Goal: Answer question/provide support: Share knowledge or assist other users

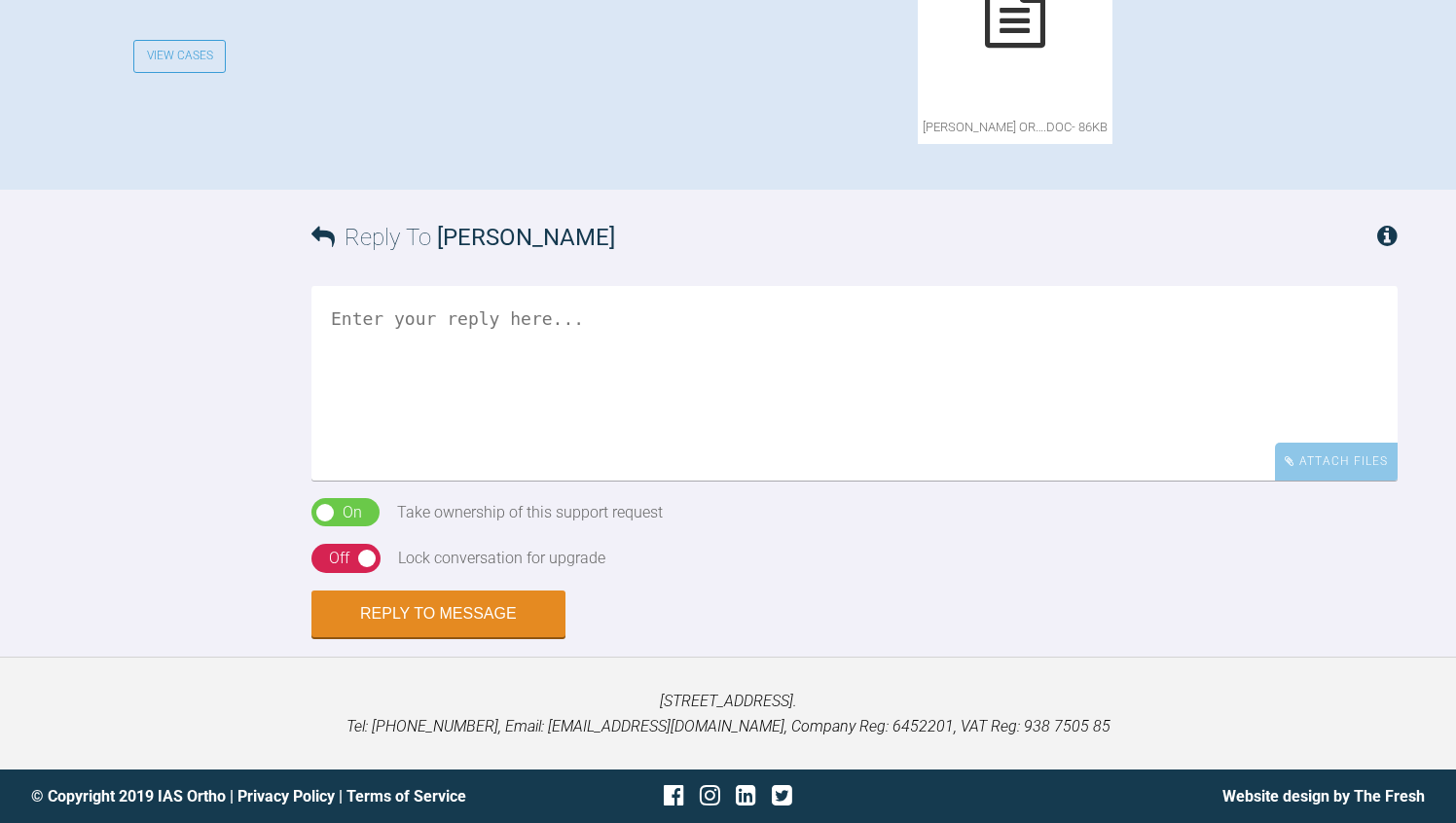
scroll to position [1285, 0]
click at [939, 110] on div at bounding box center [1036, 12] width 194 height 194
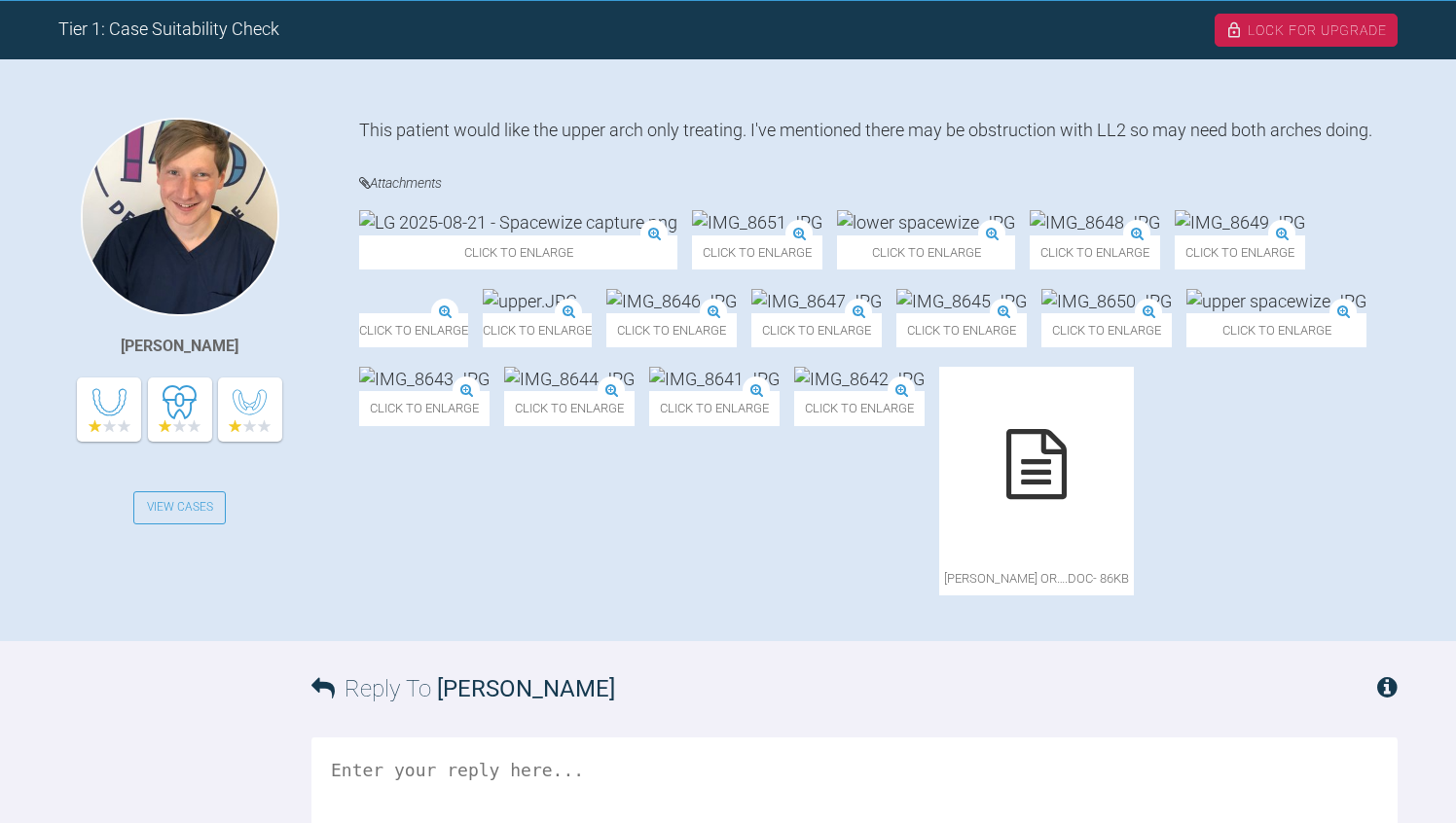
scroll to position [390, 0]
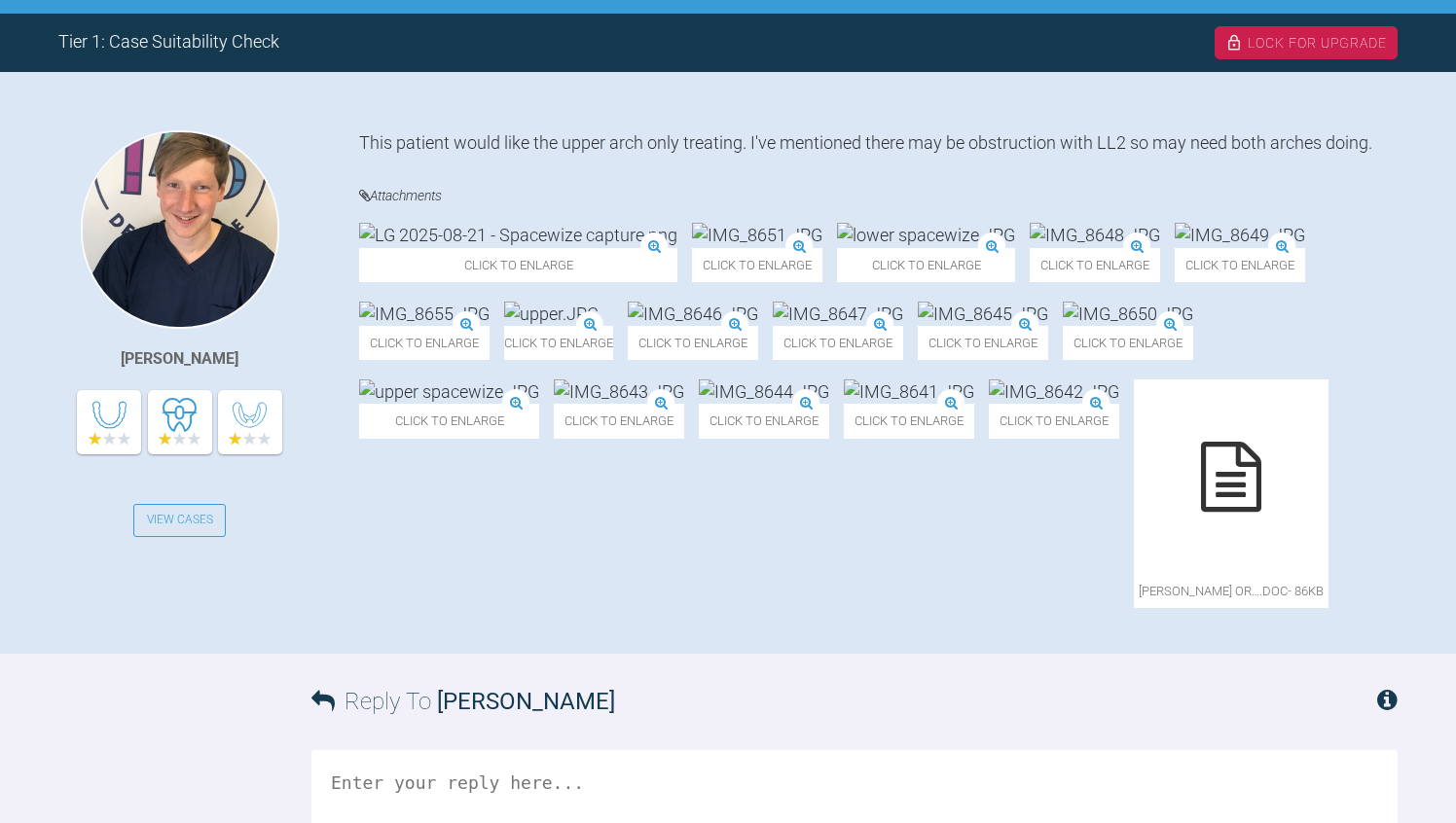
click at [486, 247] on img at bounding box center [519, 234] width 318 height 24
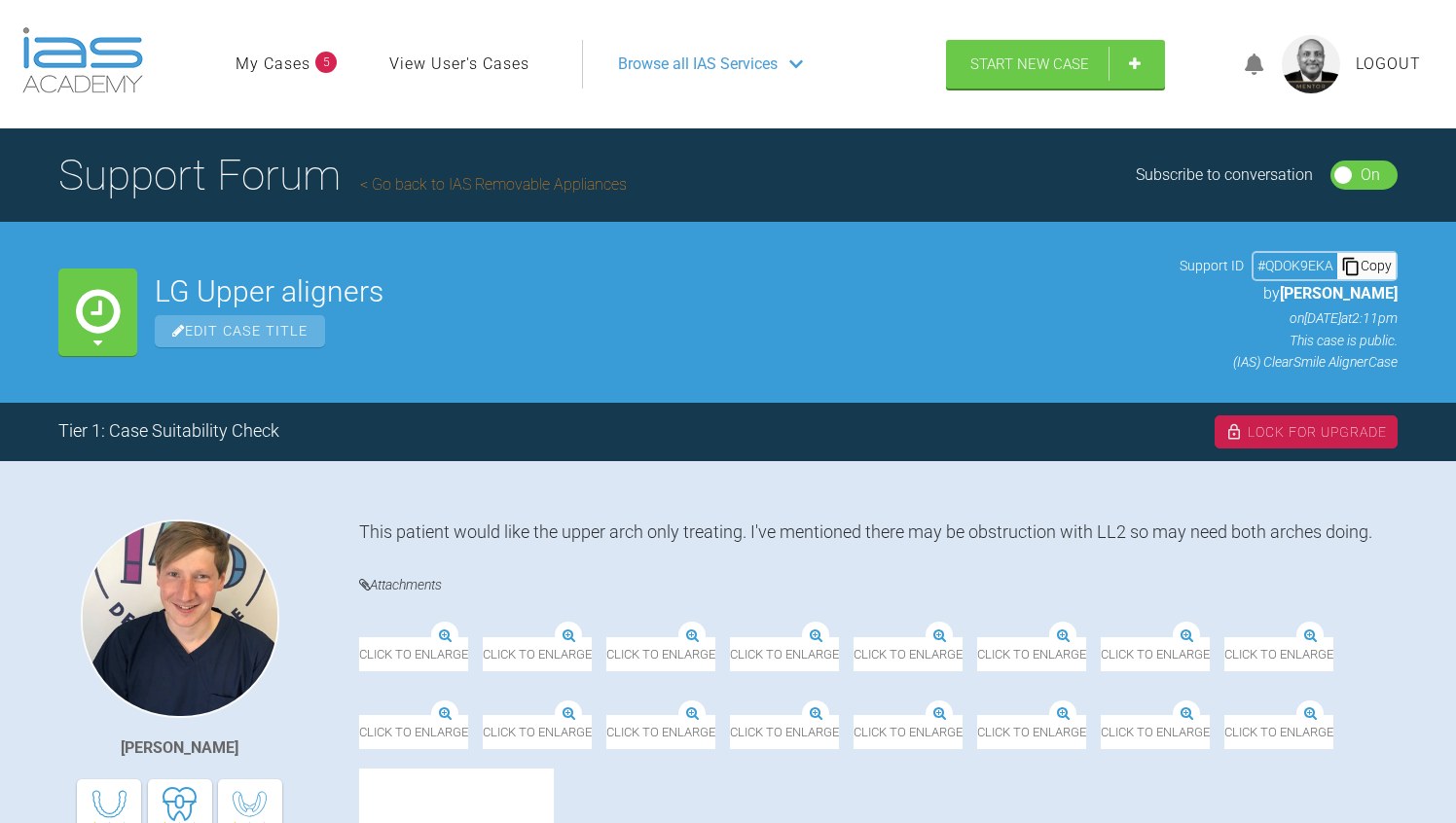
click at [1398, 645] on div "Jack Gardner View Cases This patient would like the upper arch only treating. I…" at bounding box center [728, 781] width 1456 height 523
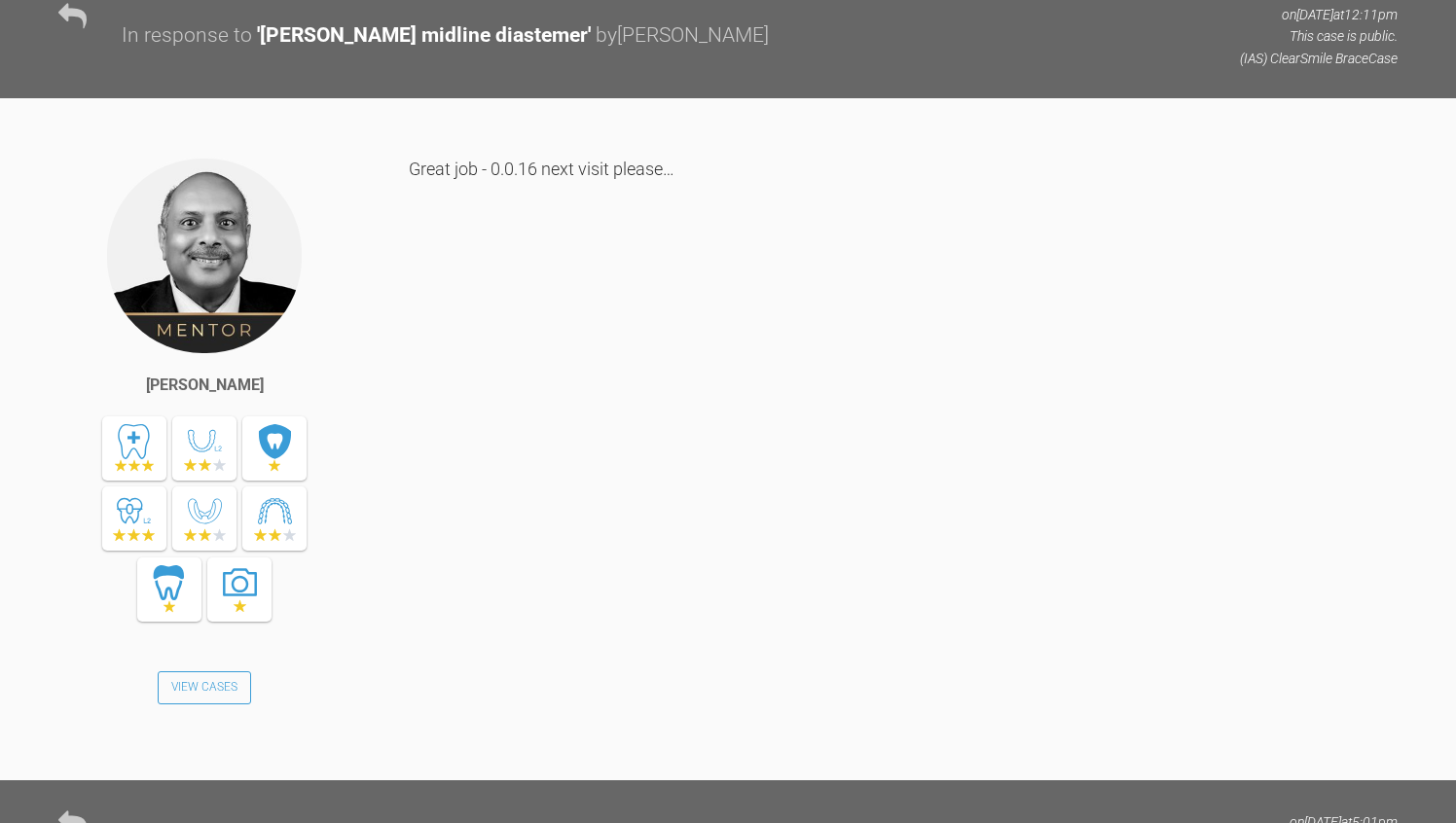
scroll to position [5319, 0]
